Goal: Task Accomplishment & Management: Use online tool/utility

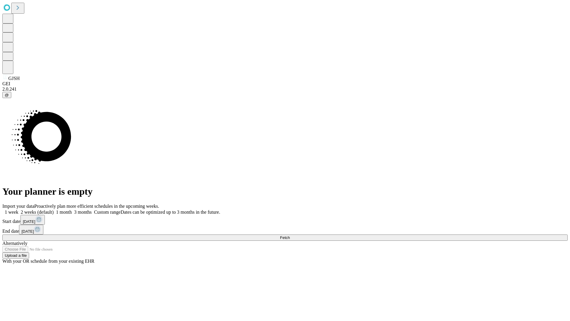
click at [290, 235] on span "Fetch" at bounding box center [285, 237] width 10 height 4
